Goal: Transaction & Acquisition: Purchase product/service

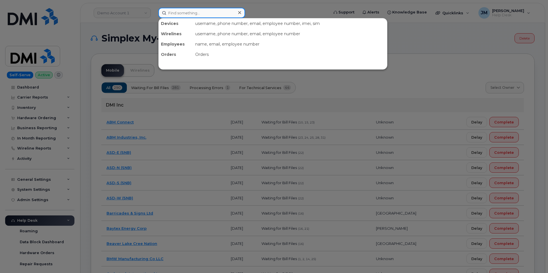
paste input "9708191533"
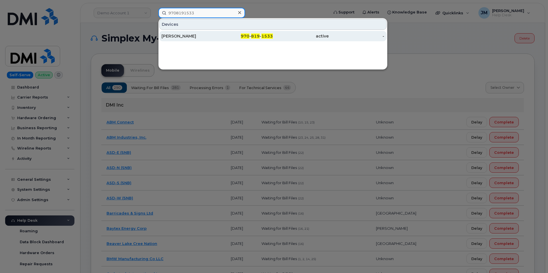
type input "9708191533"
click at [170, 33] on div "[PERSON_NAME]" at bounding box center [189, 36] width 56 height 10
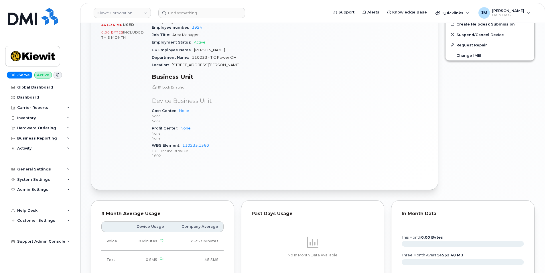
scroll to position [261, 0]
drag, startPoint x: 211, startPoint y: 144, endPoint x: 182, endPoint y: 144, distance: 29.5
click at [182, 144] on div "WBS Element 110233.1360 TIC - The Industrial Co. 1602" at bounding box center [219, 149] width 134 height 17
copy link "110233.1360"
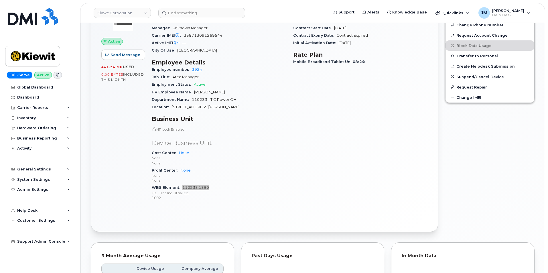
scroll to position [204, 0]
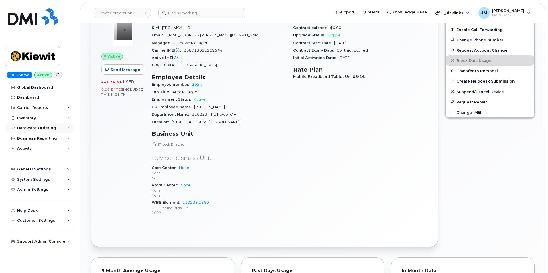
click at [39, 126] on div "Hardware Ordering" at bounding box center [36, 128] width 39 height 5
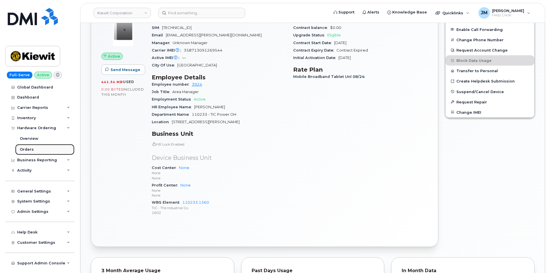
click at [25, 149] on div "Orders" at bounding box center [27, 149] width 14 height 5
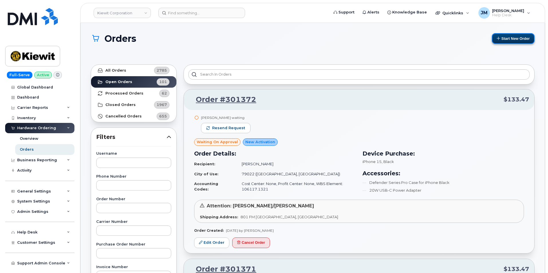
click at [514, 40] on button "Start New Order" at bounding box center [512, 38] width 43 height 11
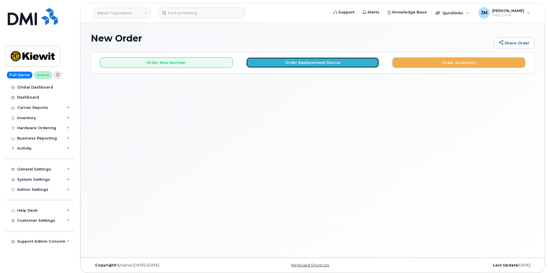
click at [314, 63] on button "Order Replacement Device" at bounding box center [312, 62] width 133 height 11
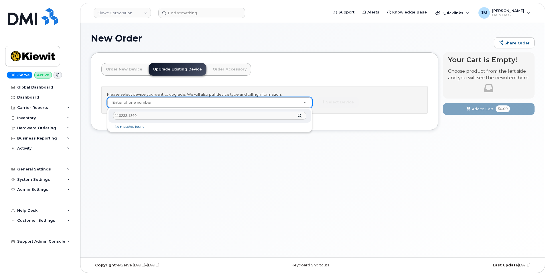
drag, startPoint x: 140, startPoint y: 116, endPoint x: 98, endPoint y: 115, distance: 42.1
click at [98, 115] on body "Kiewit Corporation Support Alerts Knowledge Base Quicklinks Suspend / Cancel De…" at bounding box center [274, 137] width 548 height 275
paste input "9708191533"
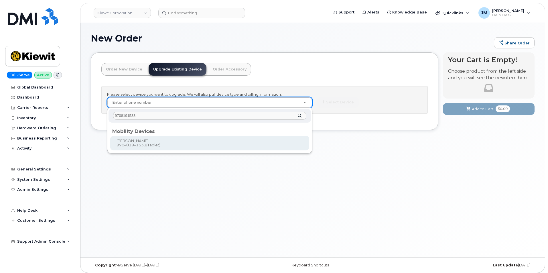
type input "9708191533"
type input "1179599"
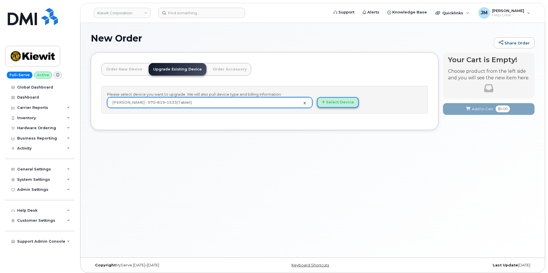
click at [346, 102] on button "Select Device" at bounding box center [338, 102] width 42 height 11
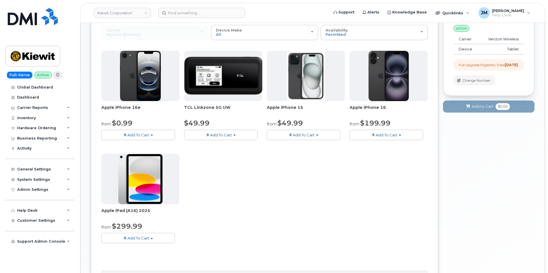
scroll to position [86, 0]
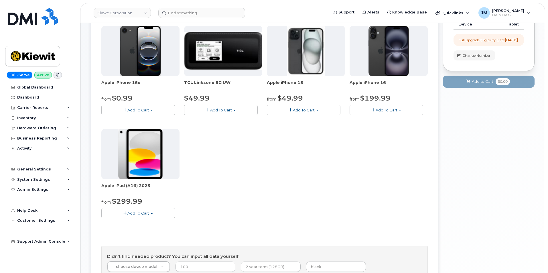
click at [137, 215] on span "Add To Cart" at bounding box center [138, 213] width 22 height 5
click at [152, 223] on link "$299.99 - 2 Year Upgrade (128GB)" at bounding box center [141, 223] width 77 height 7
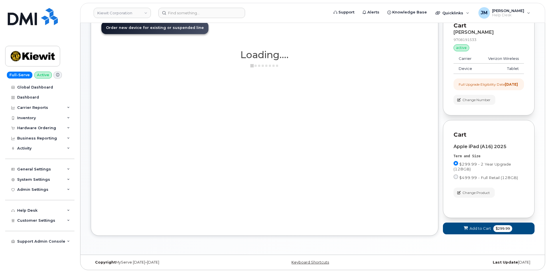
scroll to position [46, 0]
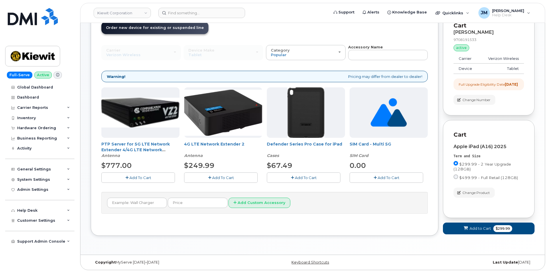
click at [306, 175] on span "Add To Cart" at bounding box center [306, 177] width 22 height 5
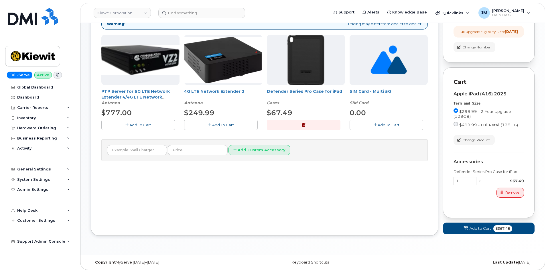
scroll to position [99, 0]
click at [477, 227] on span "Add to Cart" at bounding box center [479, 227] width 21 height 5
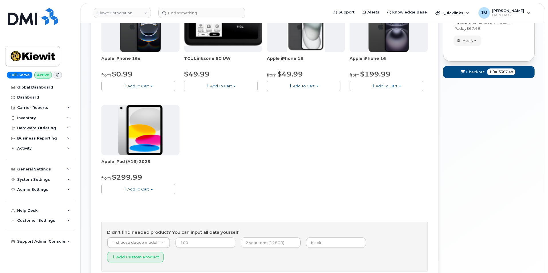
scroll to position [62, 0]
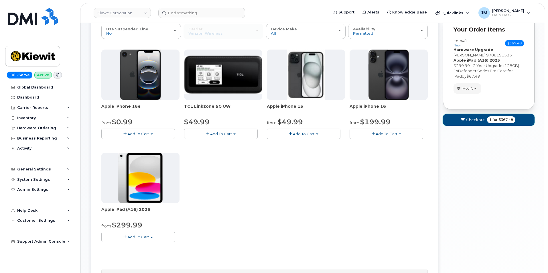
click at [483, 119] on span "Checkout" at bounding box center [475, 119] width 19 height 5
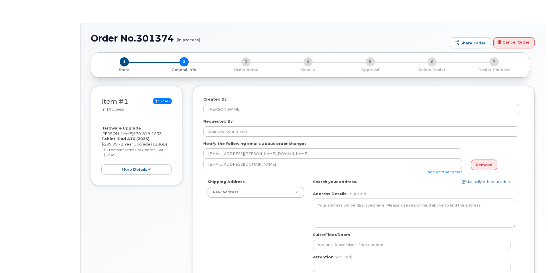
select select
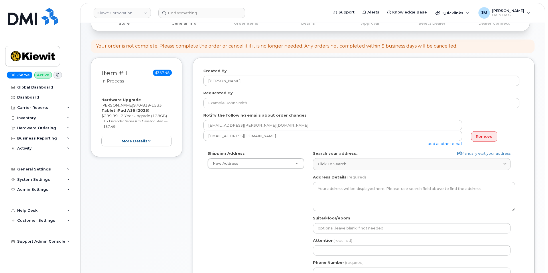
scroll to position [86, 0]
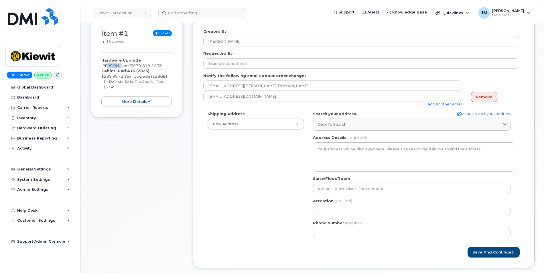
drag, startPoint x: 118, startPoint y: 66, endPoint x: 426, endPoint y: 110, distance: 311.4
click at [106, 66] on div "Hardware Upgrade Sung Lee 970 819 1533 Tablet iPad A16 (2025) $299.99 - 2 Year …" at bounding box center [136, 81] width 70 height 49
drag, startPoint x: 101, startPoint y: 65, endPoint x: 118, endPoint y: 65, distance: 17.2
click at [118, 65] on div "Item #1 in process $367.48 Hardware Upgrade Sung Lee 970 819 1533 Tablet iPad A…" at bounding box center [137, 68] width 92 height 100
copy div "[PERSON_NAME]"
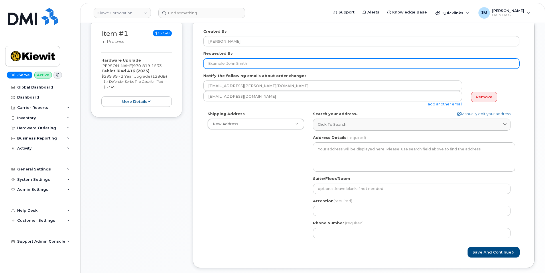
paste input "[PERSON_NAME]"
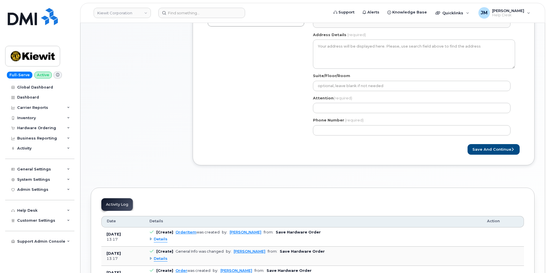
scroll to position [200, 0]
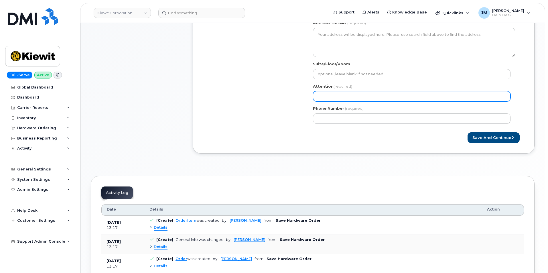
type input "[PERSON_NAME]"
click at [333, 93] on input "Attention (required)" at bounding box center [411, 96] width 197 height 10
paste input "[PERSON_NAME]"
select select
type input "[PERSON_NAME]"
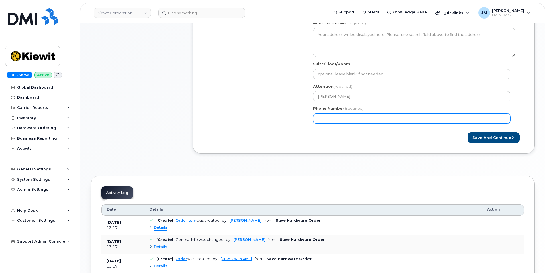
paste input "4022034567"
select select
type input "4022034567"
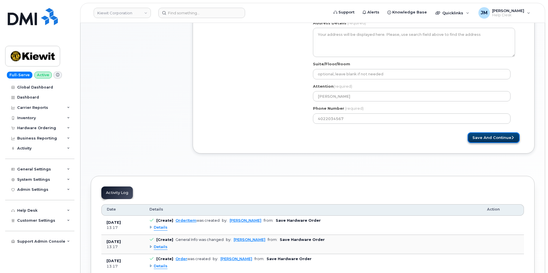
click at [509, 136] on button "Save and Continue" at bounding box center [493, 137] width 52 height 11
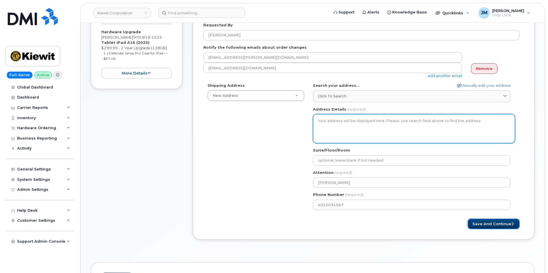
scroll to position [86, 0]
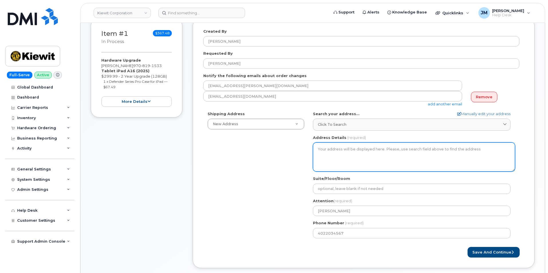
click at [327, 155] on textarea "Address Details" at bounding box center [414, 156] width 202 height 29
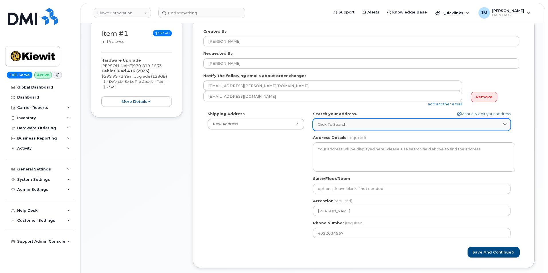
click at [355, 125] on div "Click to search" at bounding box center [412, 124] width 188 height 5
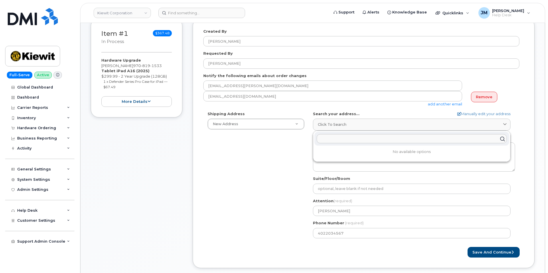
click at [332, 139] on input "text" at bounding box center [411, 138] width 190 height 9
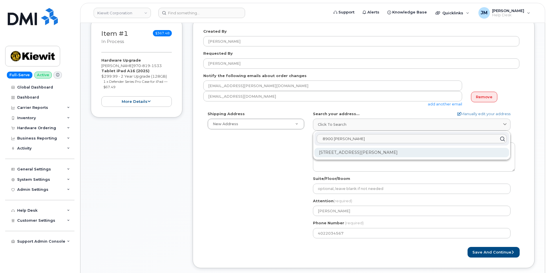
type input "8900 Renner"
click at [360, 150] on div "8900 Renner Blvd Lenexa KS 66219-3049" at bounding box center [411, 152] width 195 height 9
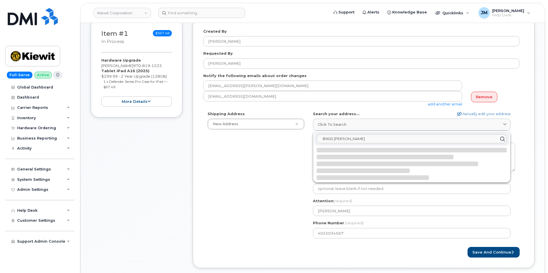
select select
type textarea "8900 Renner Blvd LENEXA KS 66219-3049 UNITED STATES"
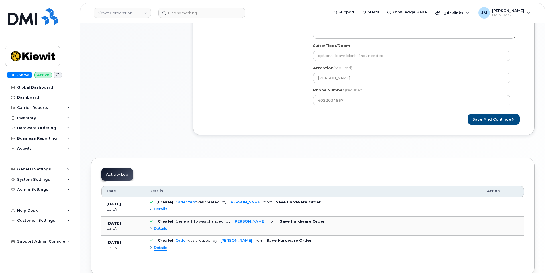
scroll to position [229, 0]
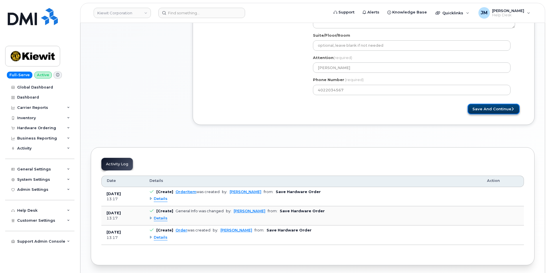
click at [498, 106] on button "Save and Continue" at bounding box center [493, 109] width 52 height 11
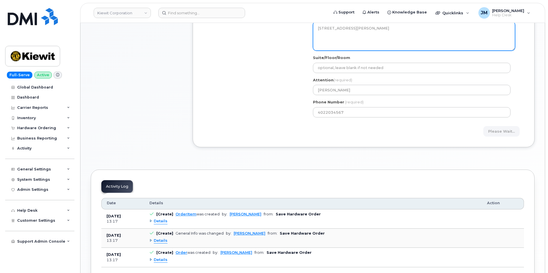
scroll to position [143, 0]
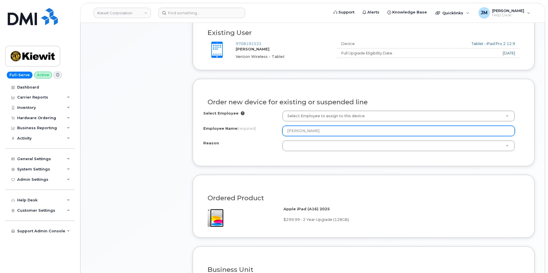
scroll to position [257, 0]
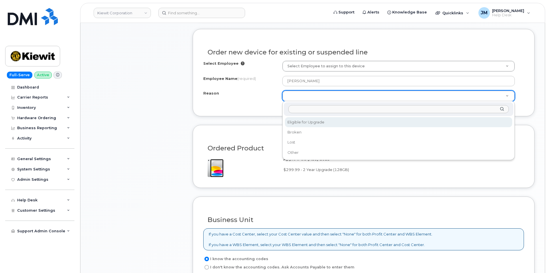
select select "eligible_for_upgrade"
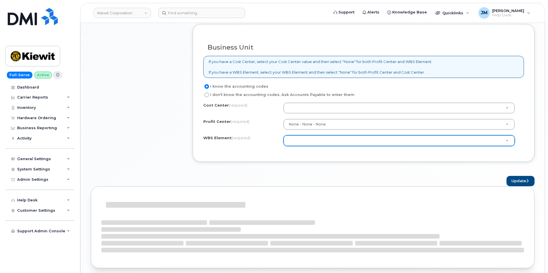
scroll to position [462, 0]
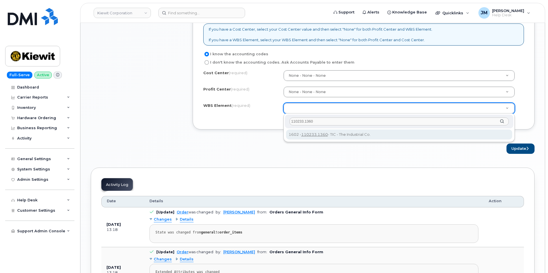
type input "110233.1360"
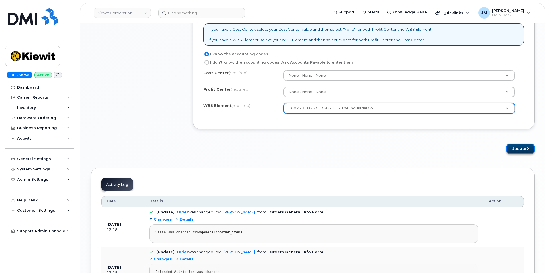
click at [521, 148] on button "Update" at bounding box center [520, 148] width 28 height 11
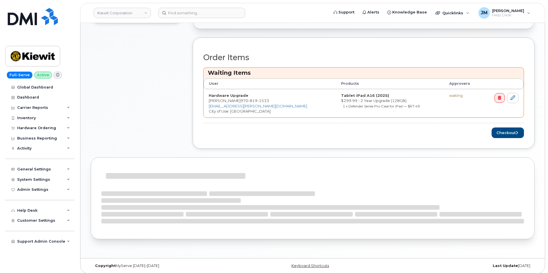
scroll to position [208, 0]
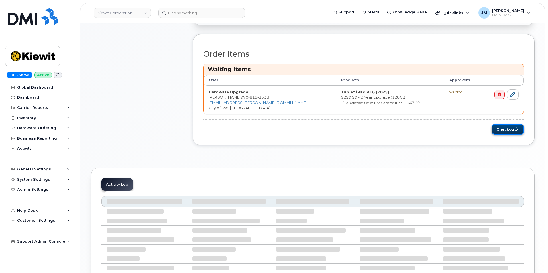
click at [508, 129] on button "Checkout" at bounding box center [507, 129] width 32 height 11
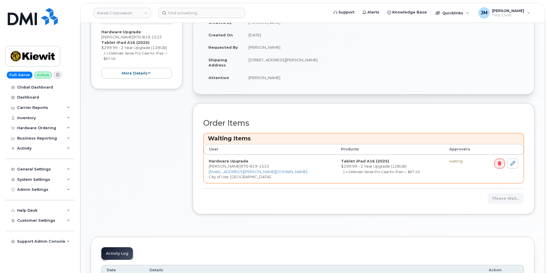
scroll to position [143, 0]
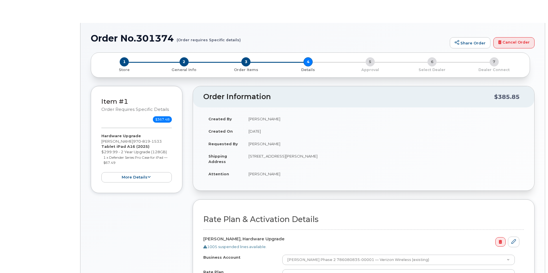
select select "Mobile Broadband Tablet Unl"
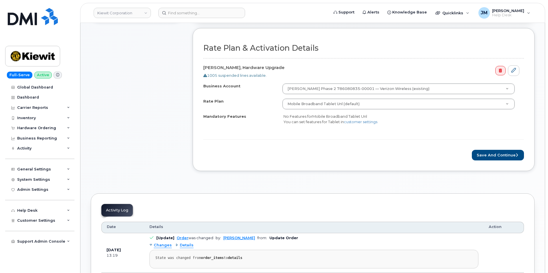
scroll to position [172, 0]
click at [499, 154] on button "Save and Continue" at bounding box center [497, 154] width 52 height 11
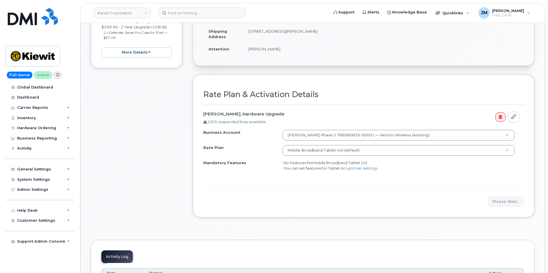
scroll to position [114, 0]
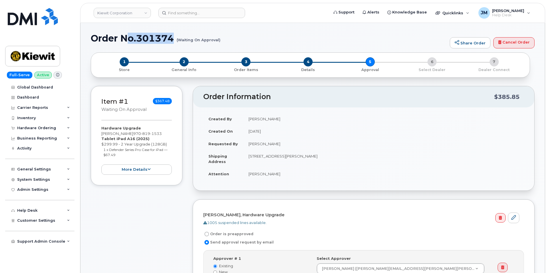
drag, startPoint x: 222, startPoint y: 39, endPoint x: 128, endPoint y: 39, distance: 93.8
click at [128, 39] on h1 "Order No.301374 (Waiting On Approval)" at bounding box center [269, 38] width 356 height 10
drag, startPoint x: 90, startPoint y: 36, endPoint x: 220, endPoint y: 39, distance: 129.9
copy h1 "Order No.301374 (Waiting On Approval)"
